Goal: Register for event/course

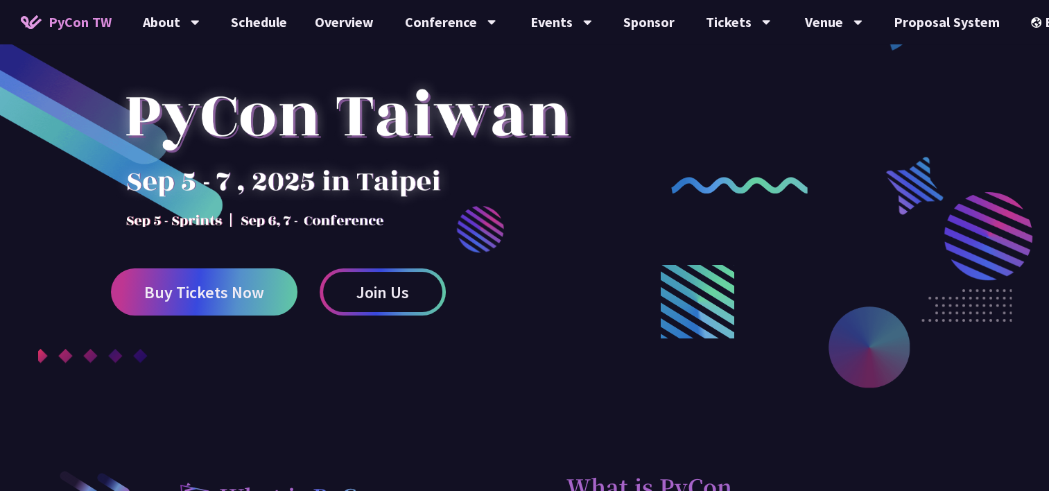
scroll to position [347, 0]
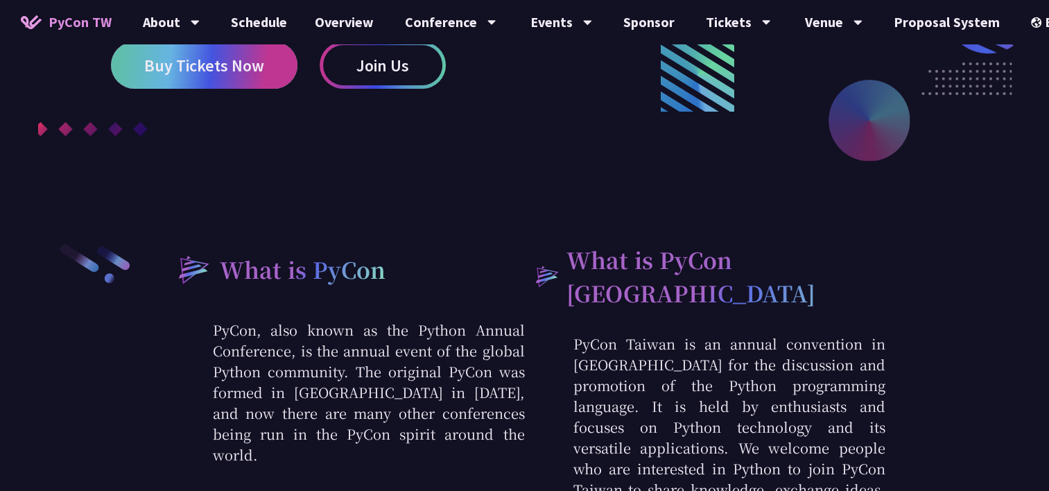
click at [225, 78] on link "Buy Tickets Now" at bounding box center [204, 65] width 187 height 47
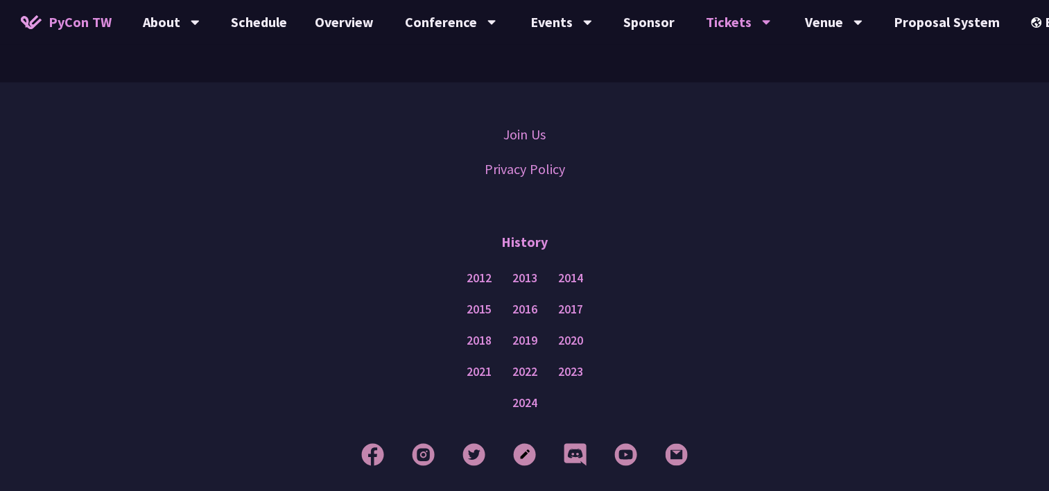
scroll to position [3600, 0]
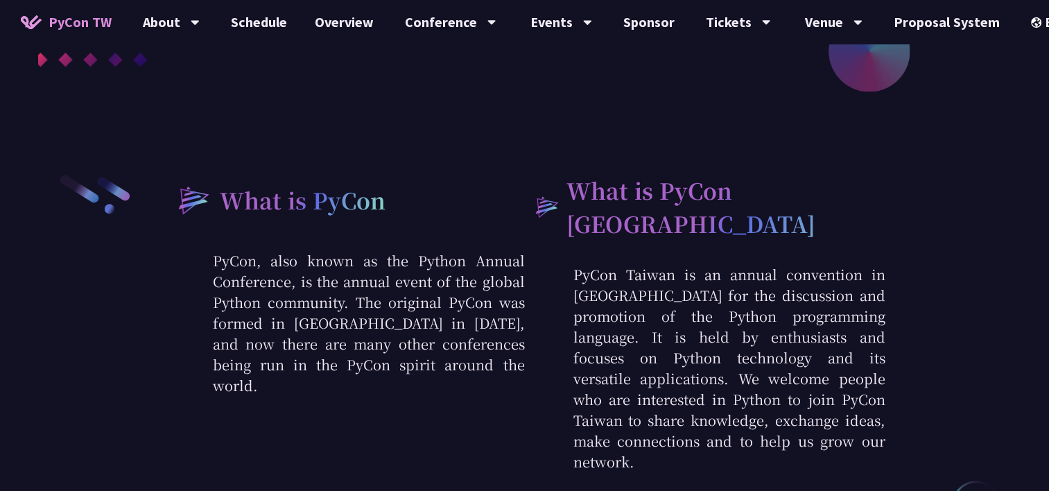
scroll to position [832, 0]
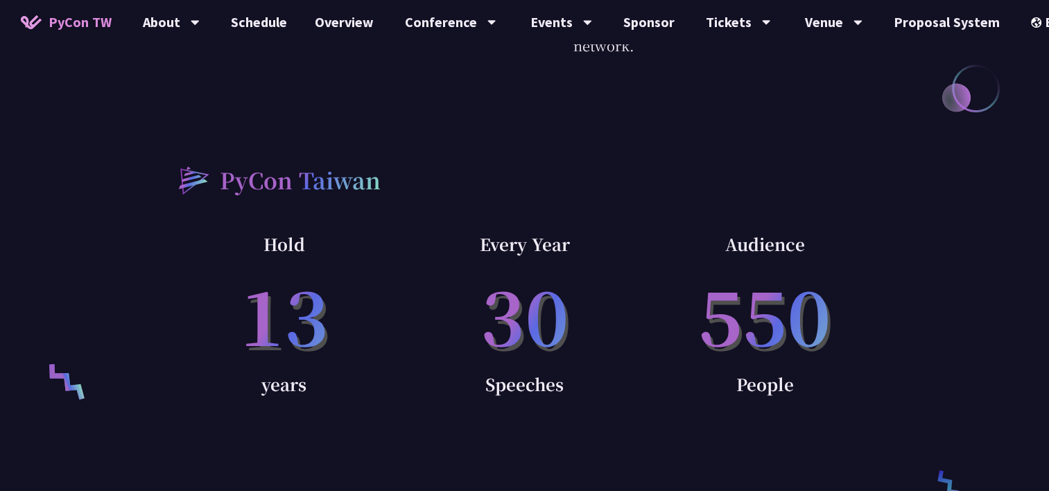
click at [488, 286] on p "30" at bounding box center [524, 314] width 241 height 112
click at [579, 312] on p "30" at bounding box center [524, 314] width 241 height 112
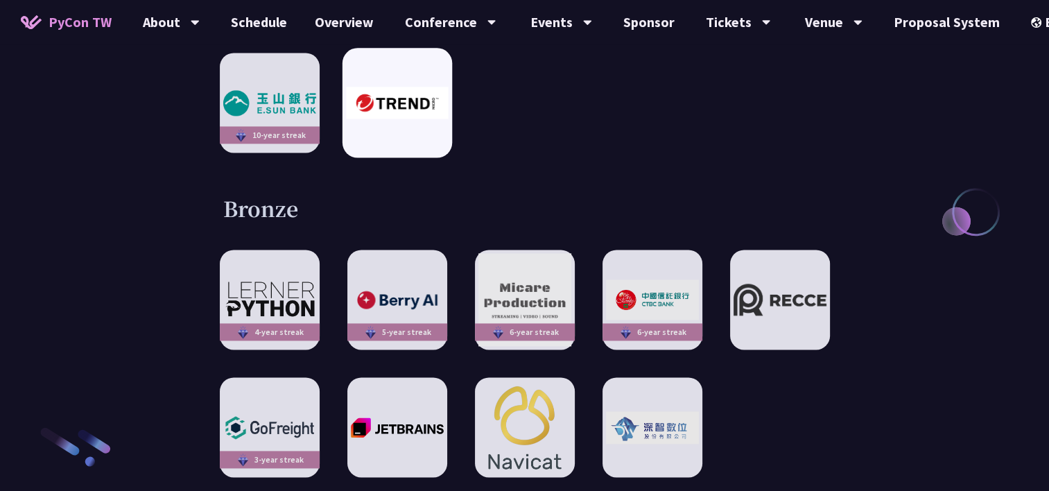
scroll to position [1803, 0]
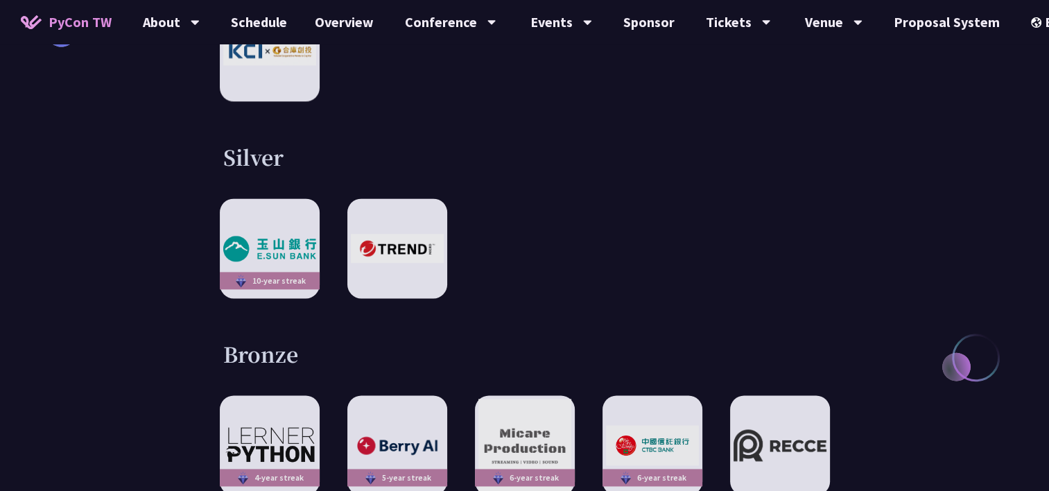
drag, startPoint x: 306, startPoint y: 123, endPoint x: 222, endPoint y: 132, distance: 84.4
click at [222, 143] on div "Silver 10-year streak" at bounding box center [524, 220] width 721 height 155
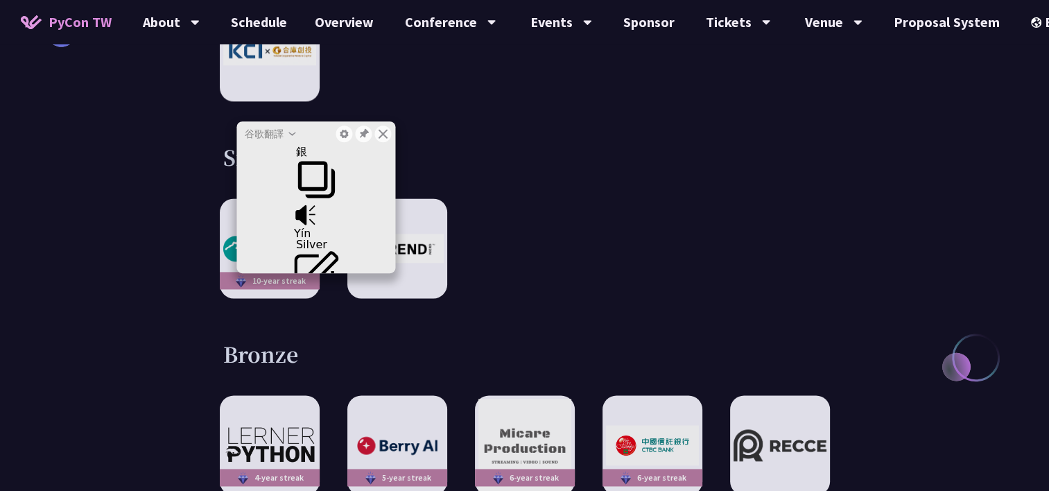
click at [170, 150] on div "Silver 10-year streak" at bounding box center [524, 220] width 721 height 155
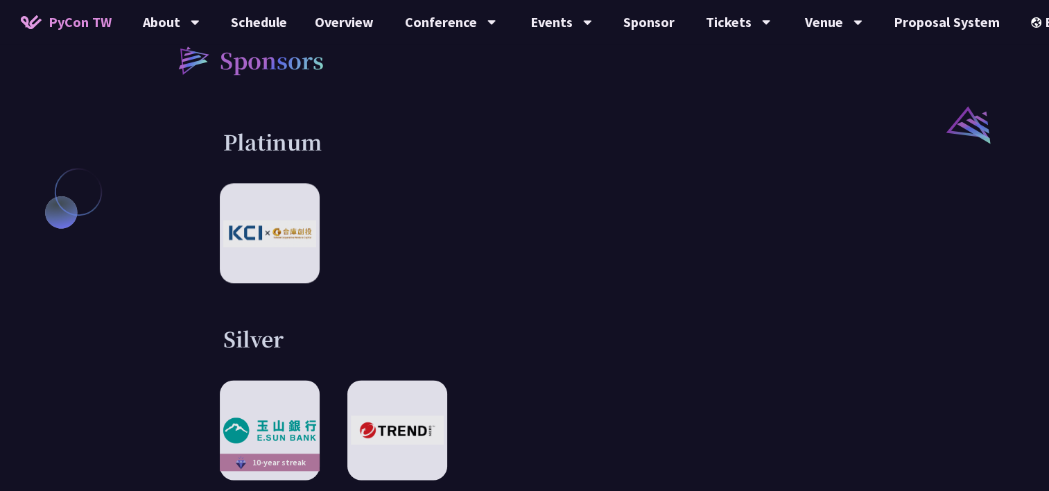
scroll to position [1595, 0]
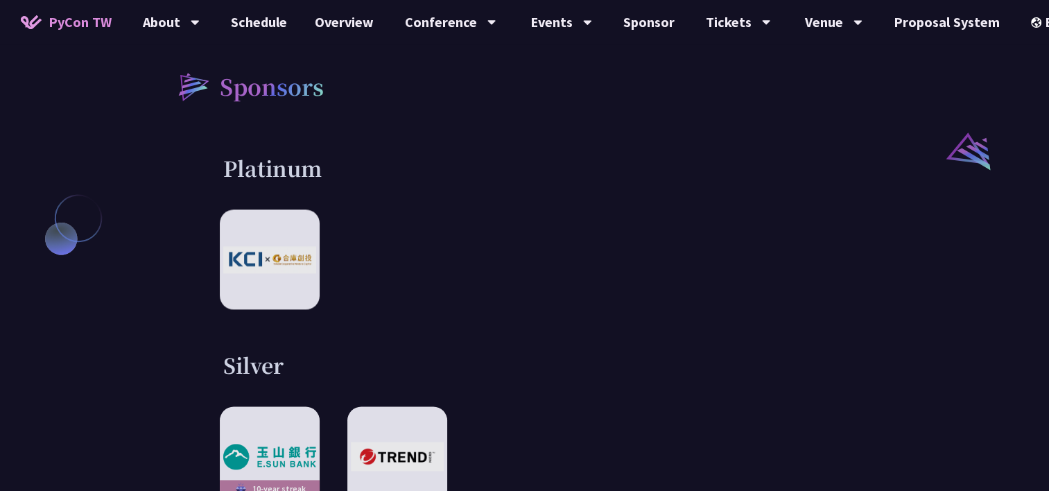
drag, startPoint x: 330, startPoint y: 143, endPoint x: 202, endPoint y: 154, distance: 128.8
click at [202, 154] on div "Platinum" at bounding box center [524, 231] width 721 height 155
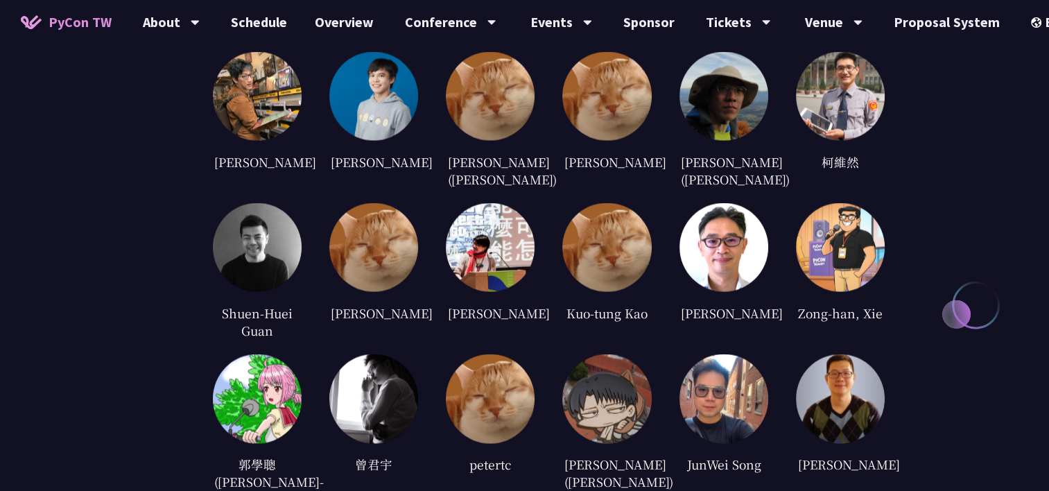
scroll to position [2636, 0]
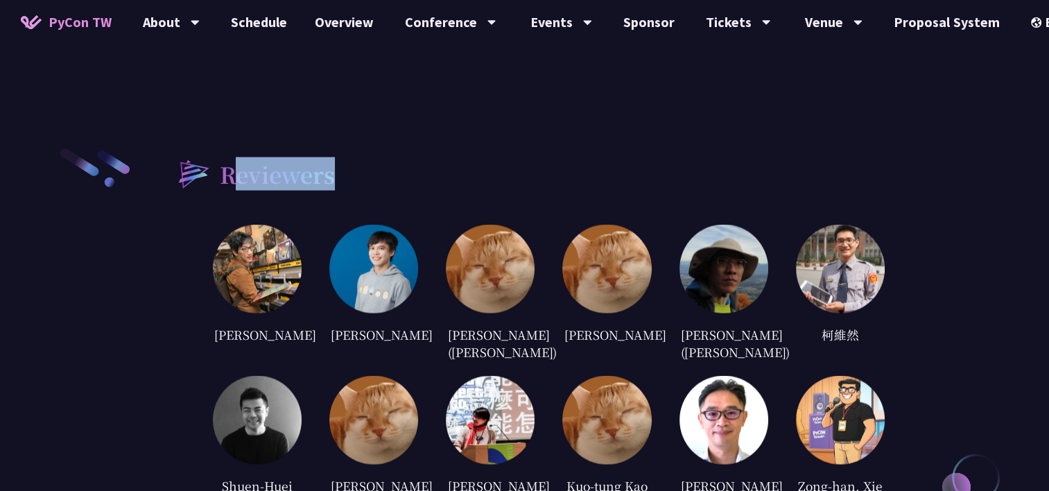
drag, startPoint x: 237, startPoint y: 144, endPoint x: 344, endPoint y: 148, distance: 107.6
click at [344, 148] on div "Reviewers" at bounding box center [524, 173] width 721 height 53
click at [349, 150] on div "Reviewers" at bounding box center [524, 173] width 721 height 53
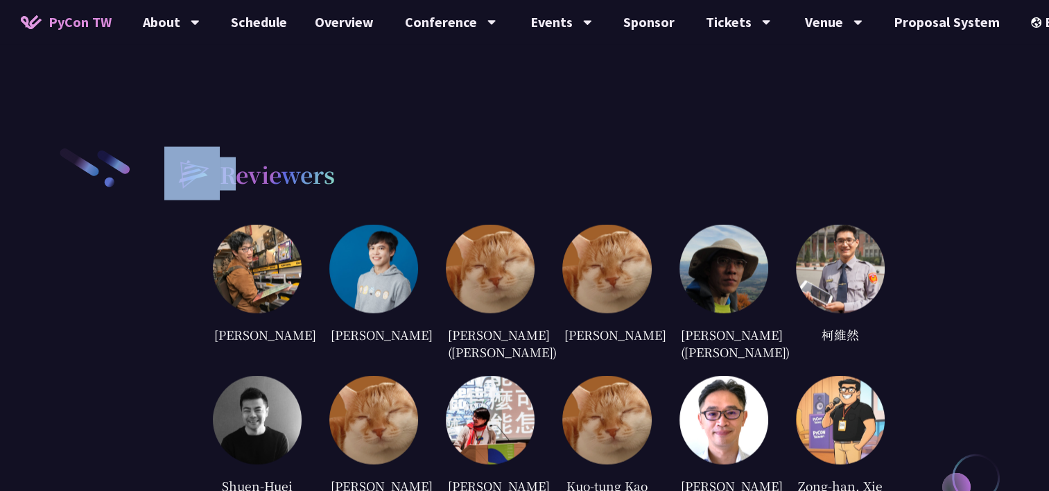
drag, startPoint x: 334, startPoint y: 147, endPoint x: 203, endPoint y: 146, distance: 131.8
click at [203, 147] on div "Reviewers" at bounding box center [524, 173] width 721 height 53
click at [198, 153] on img at bounding box center [191, 173] width 55 height 53
click at [205, 149] on img at bounding box center [191, 173] width 55 height 53
click at [211, 147] on img at bounding box center [191, 173] width 55 height 53
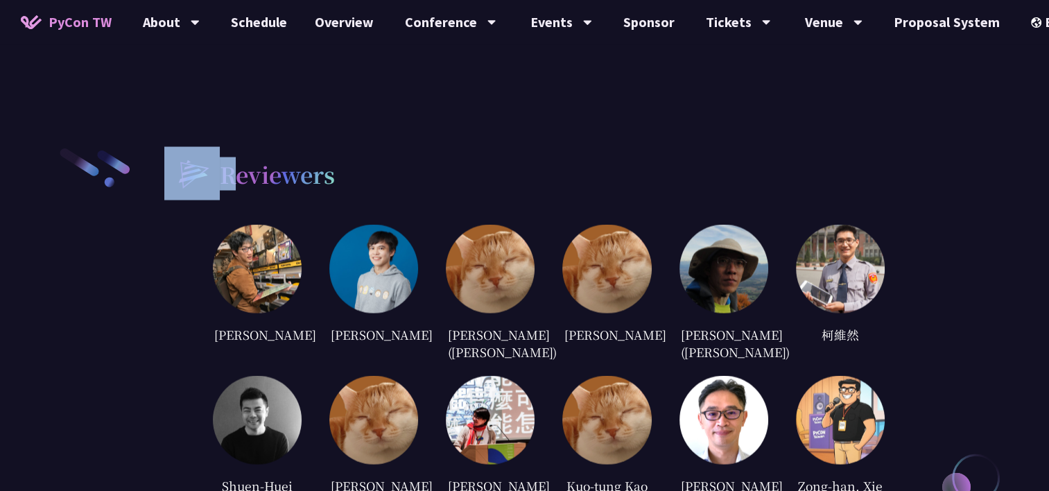
click at [213, 147] on img at bounding box center [191, 173] width 55 height 53
click at [220, 157] on h2 "Reviewers" at bounding box center [277, 173] width 115 height 33
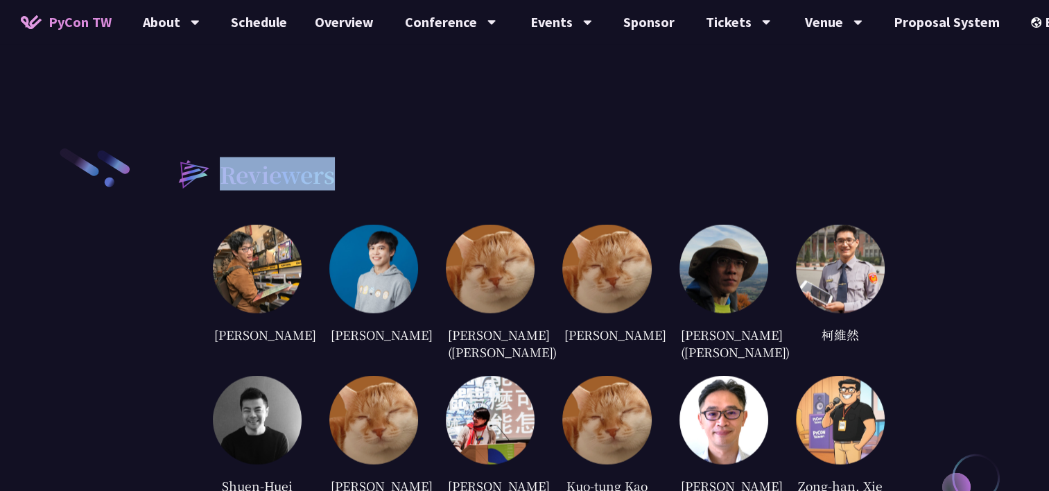
drag, startPoint x: 232, startPoint y: 146, endPoint x: 358, endPoint y: 147, distance: 125.5
click at [358, 147] on div "Reviewers" at bounding box center [524, 173] width 721 height 53
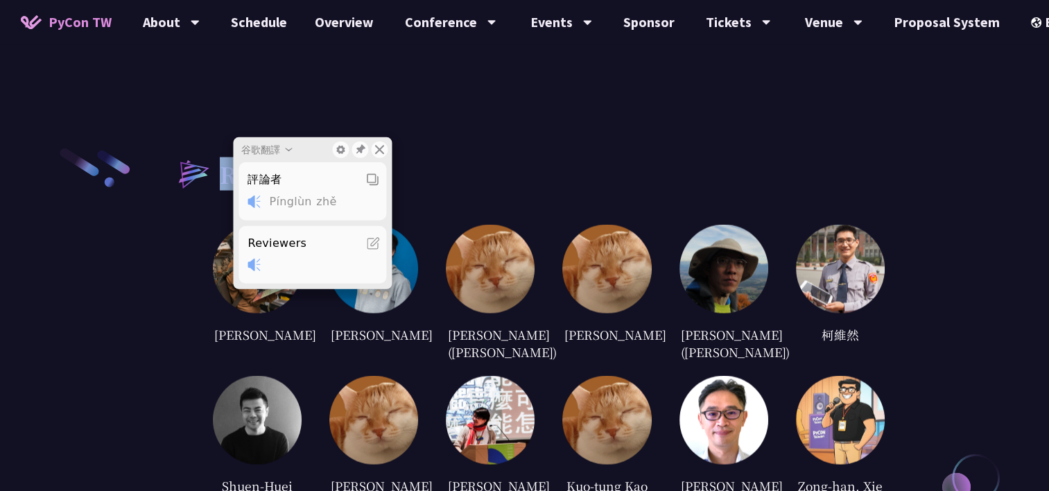
click at [440, 151] on div "Reviewers" at bounding box center [524, 173] width 721 height 53
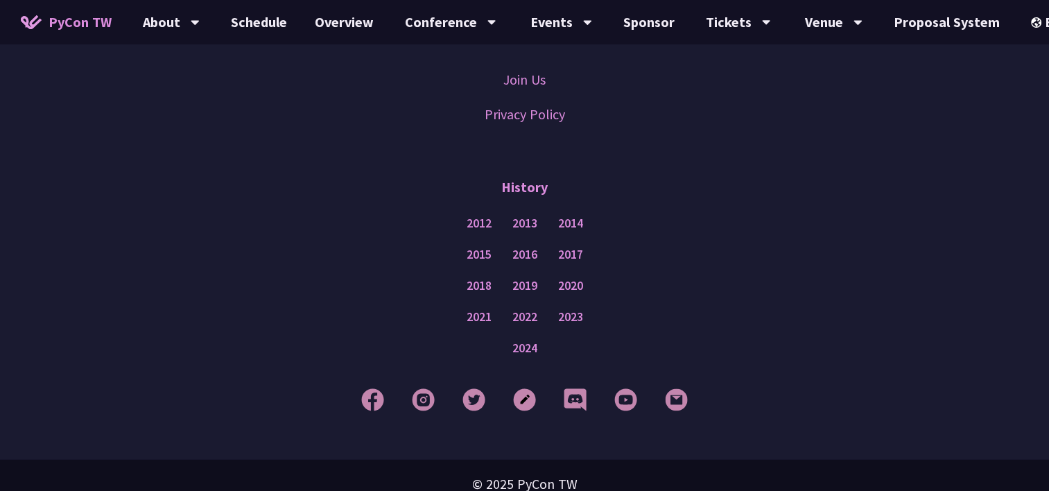
scroll to position [3645, 0]
click at [569, 388] on link at bounding box center [575, 399] width 23 height 23
